Goal: Task Accomplishment & Management: Manage account settings

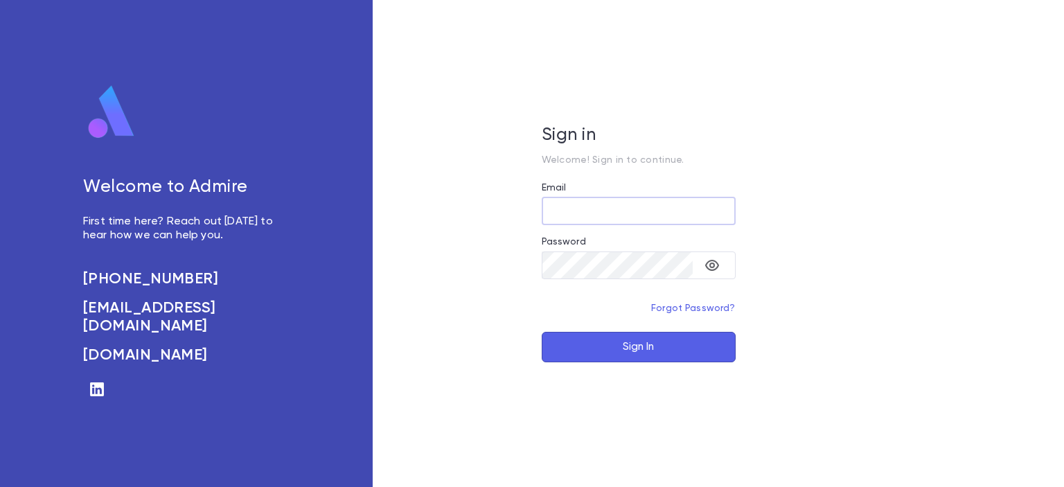
type input "**********"
click at [640, 337] on button "Sign In" at bounding box center [639, 347] width 194 height 30
